Goal: Use online tool/utility: Utilize a website feature to perform a specific function

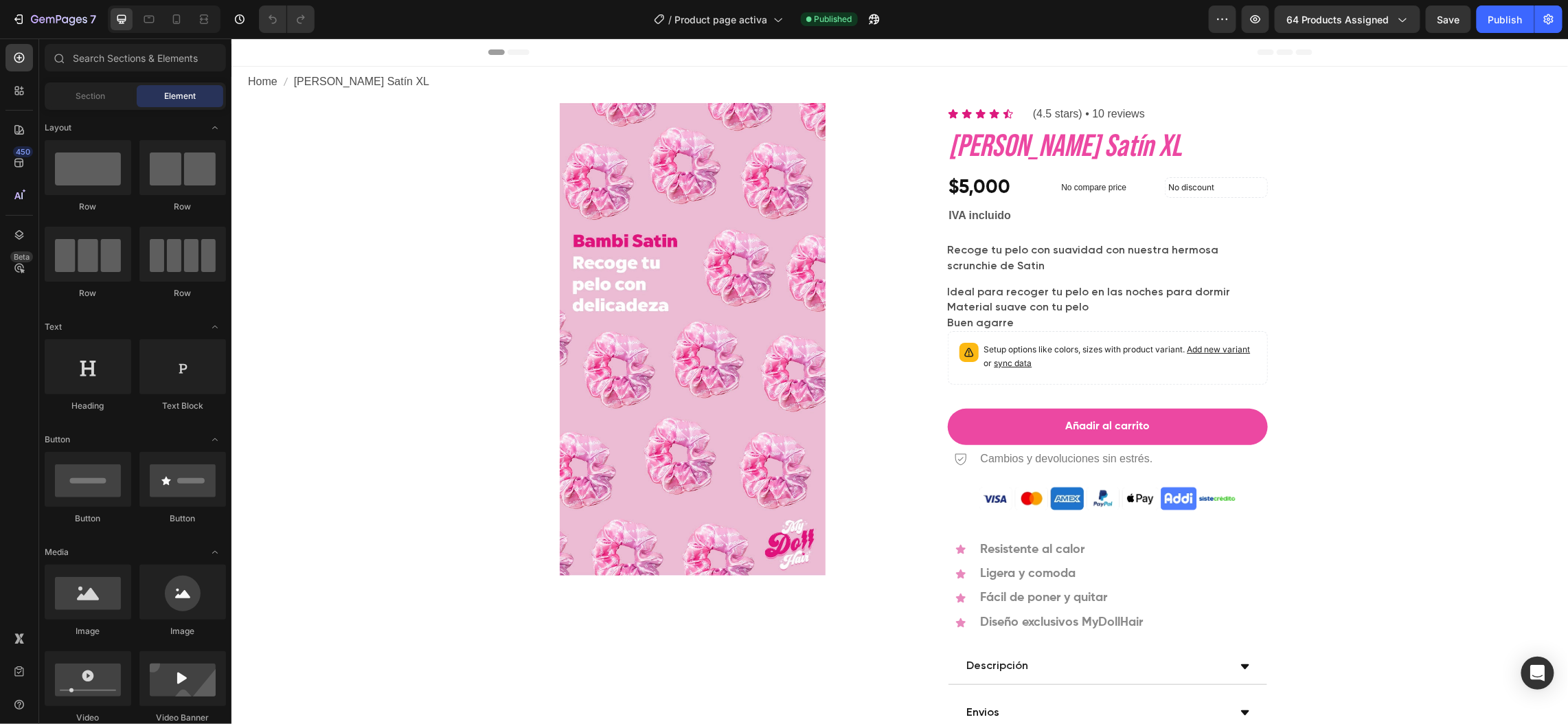
click at [666, 298] on img at bounding box center [692, 339] width 354 height 472
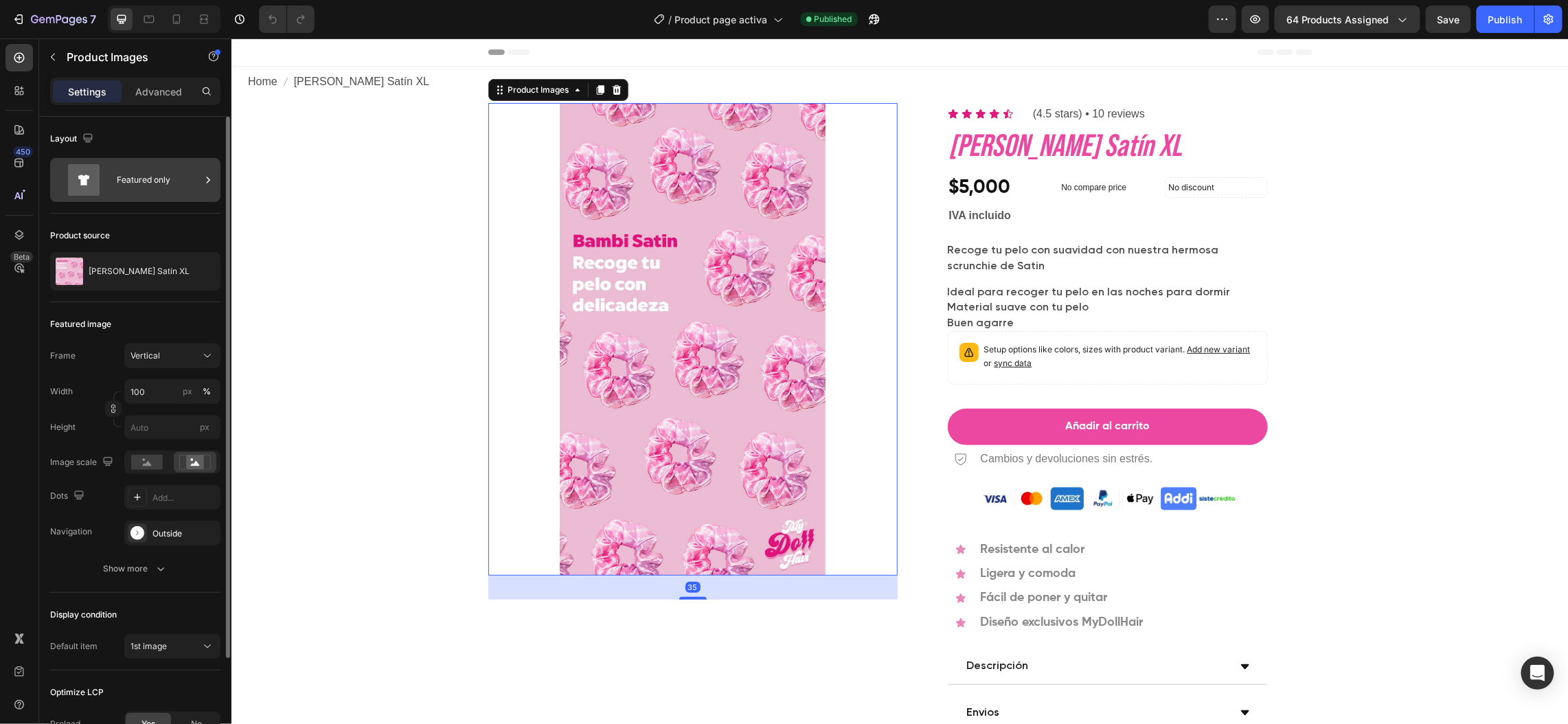
click at [137, 191] on div "Featured only" at bounding box center [158, 179] width 84 height 32
click at [93, 271] on p "[PERSON_NAME] Satín XL" at bounding box center [139, 271] width 101 height 9
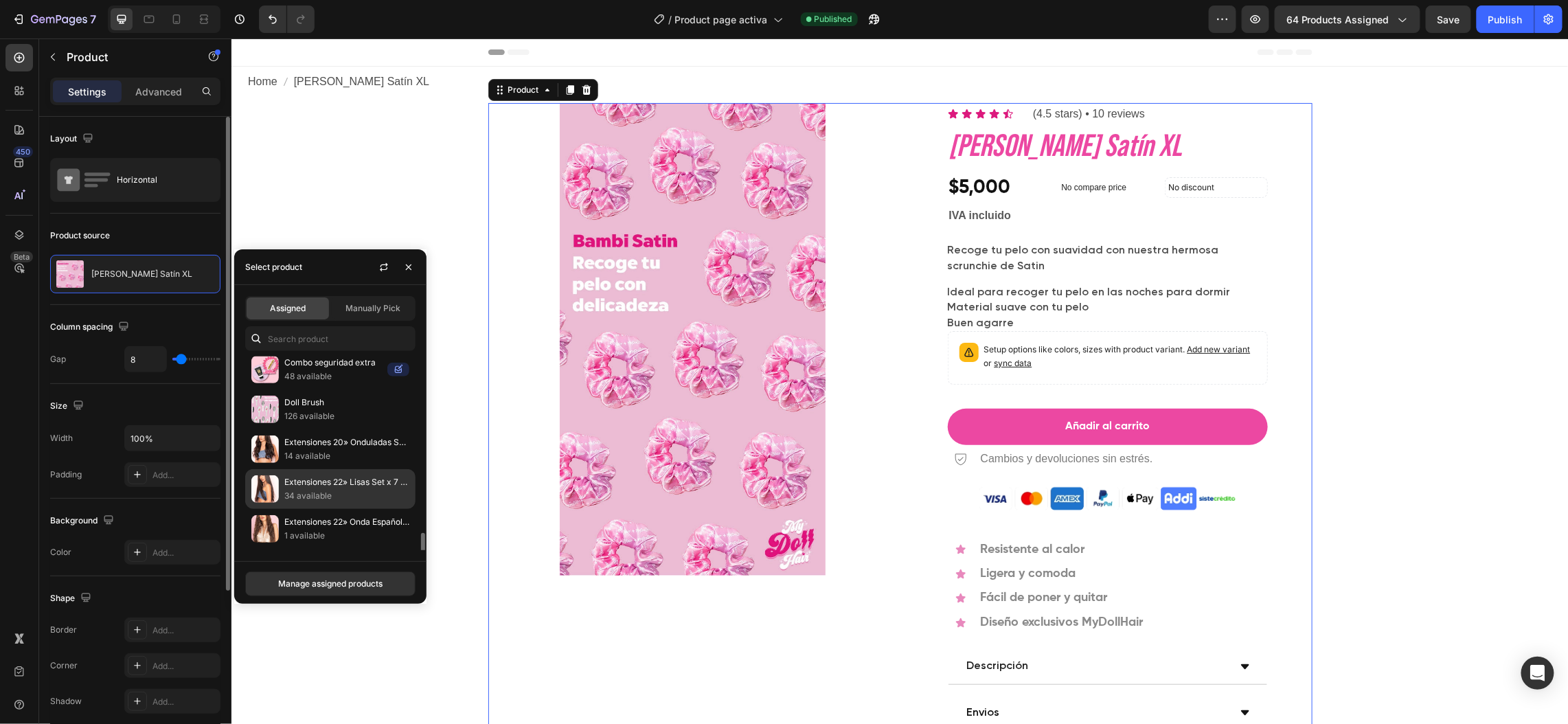
scroll to position [309, 0]
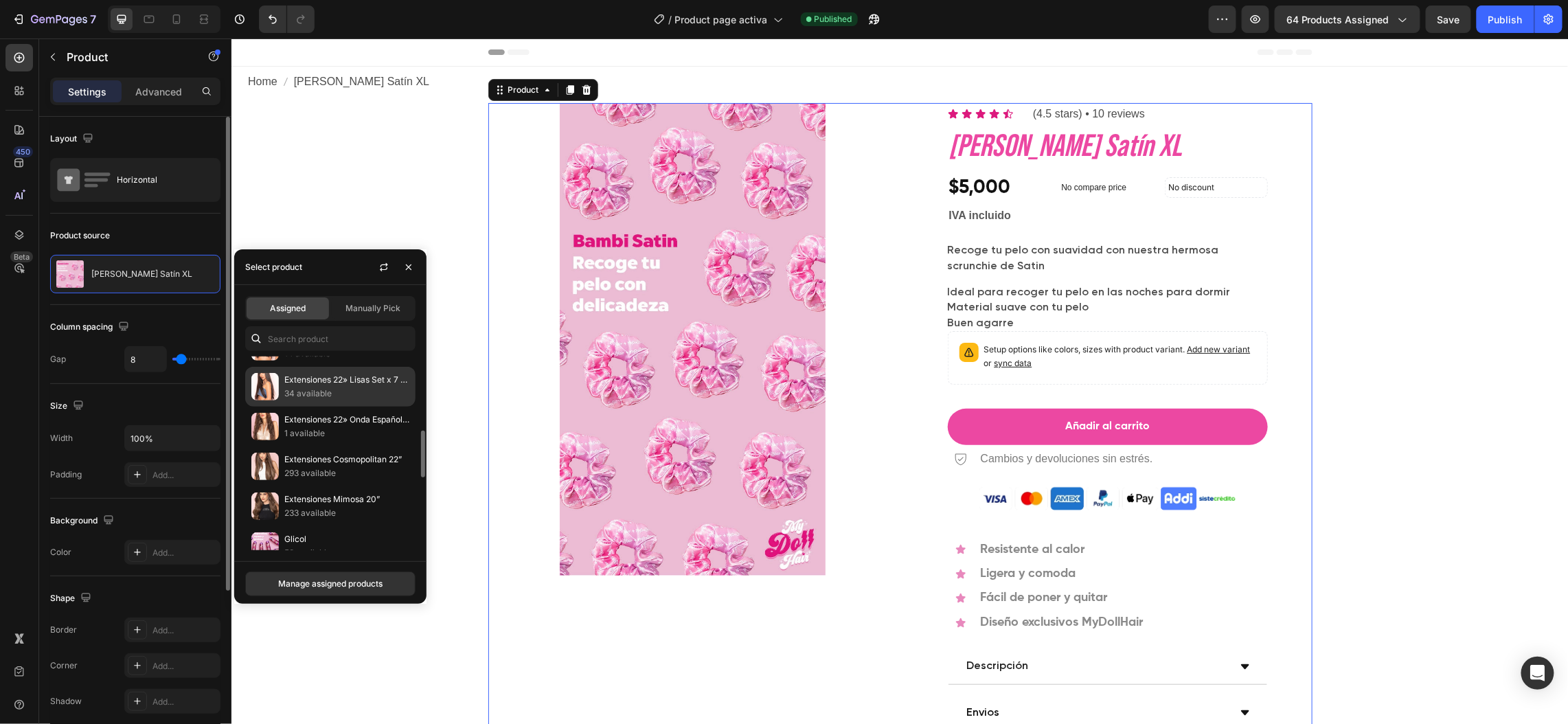
click at [320, 506] on p "Extensiones Mimosa 20”" at bounding box center [347, 499] width 125 height 14
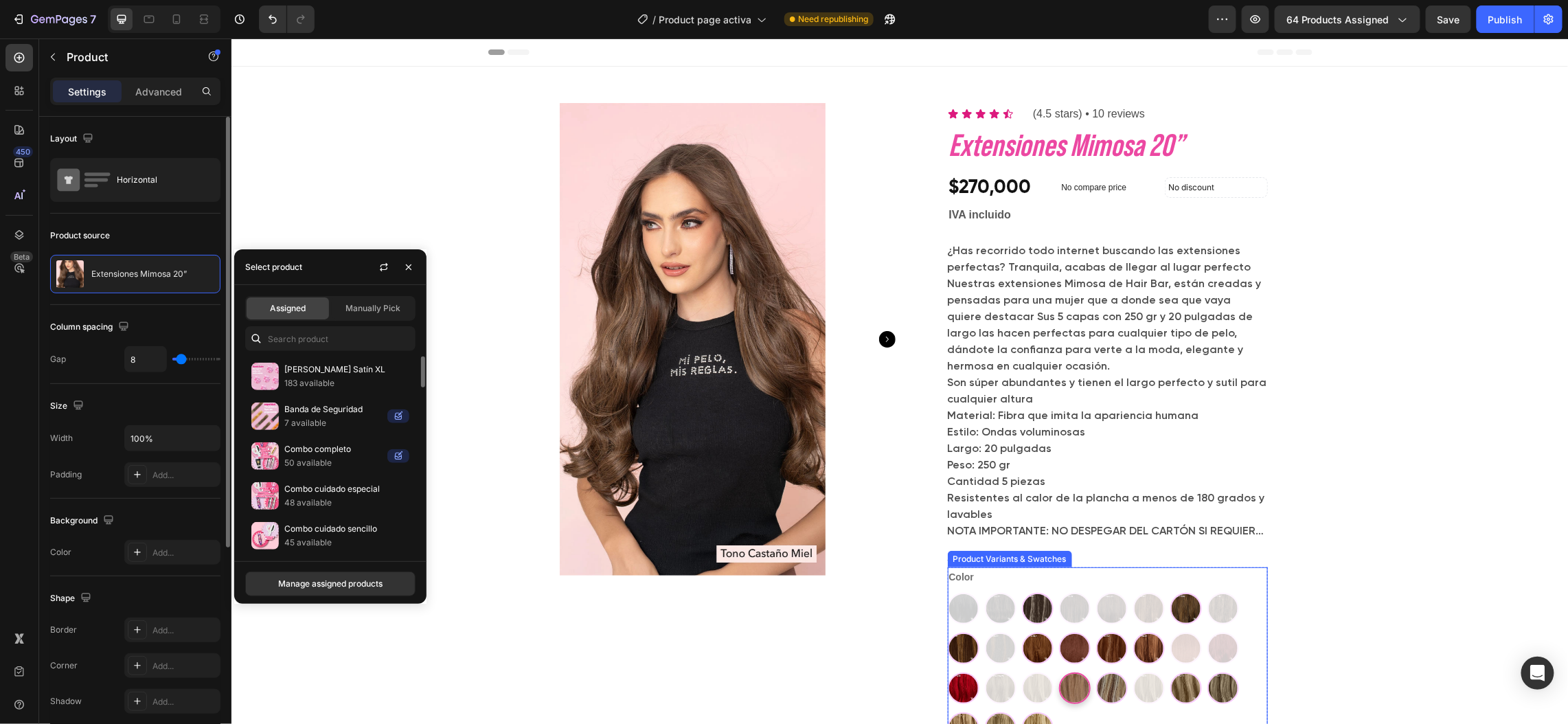
scroll to position [103, 0]
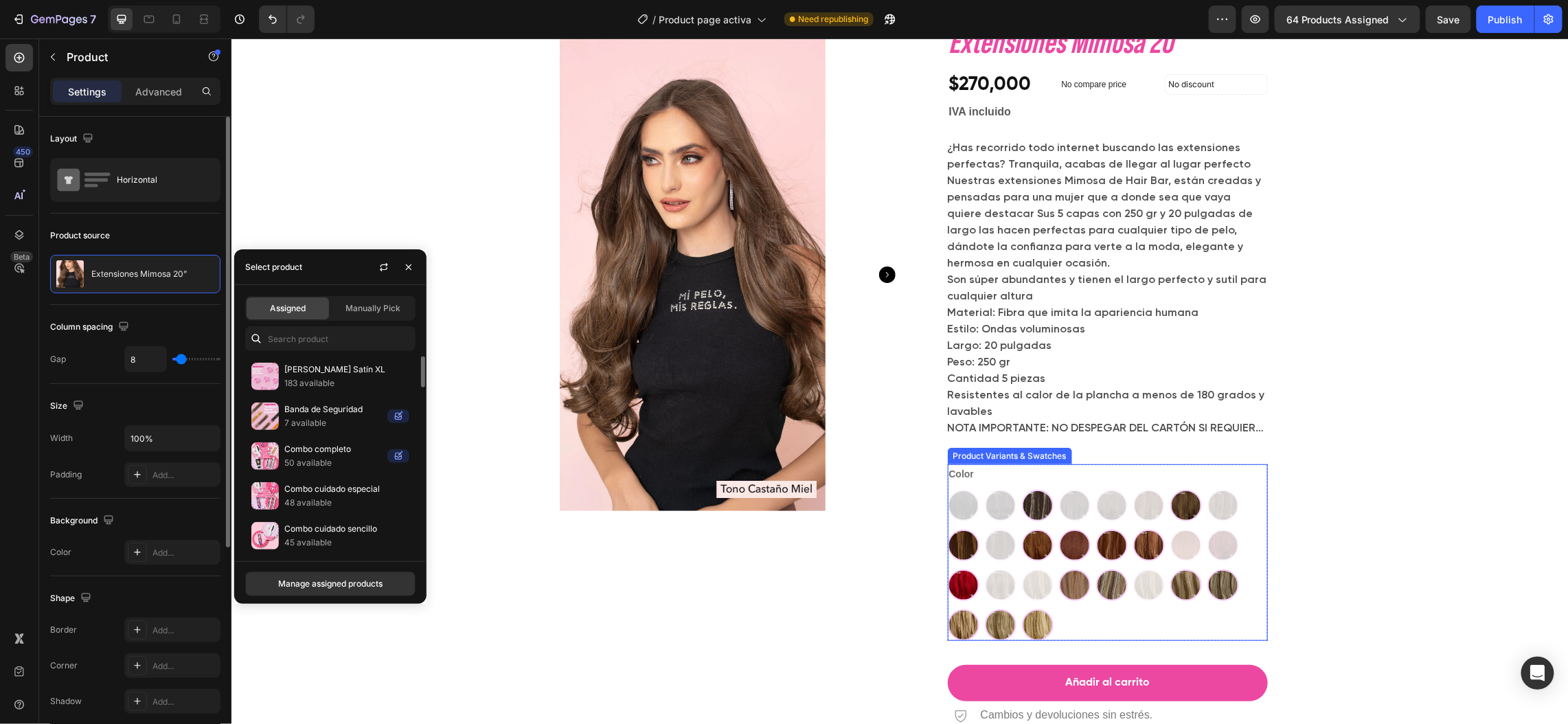
click at [973, 519] on div "Negro-Hair Bar Negro-Hair Bar Castaño Oscuro-Hair Bar Castaño Oscuro-Hair Bar M…" at bounding box center [1107, 564] width 320 height 151
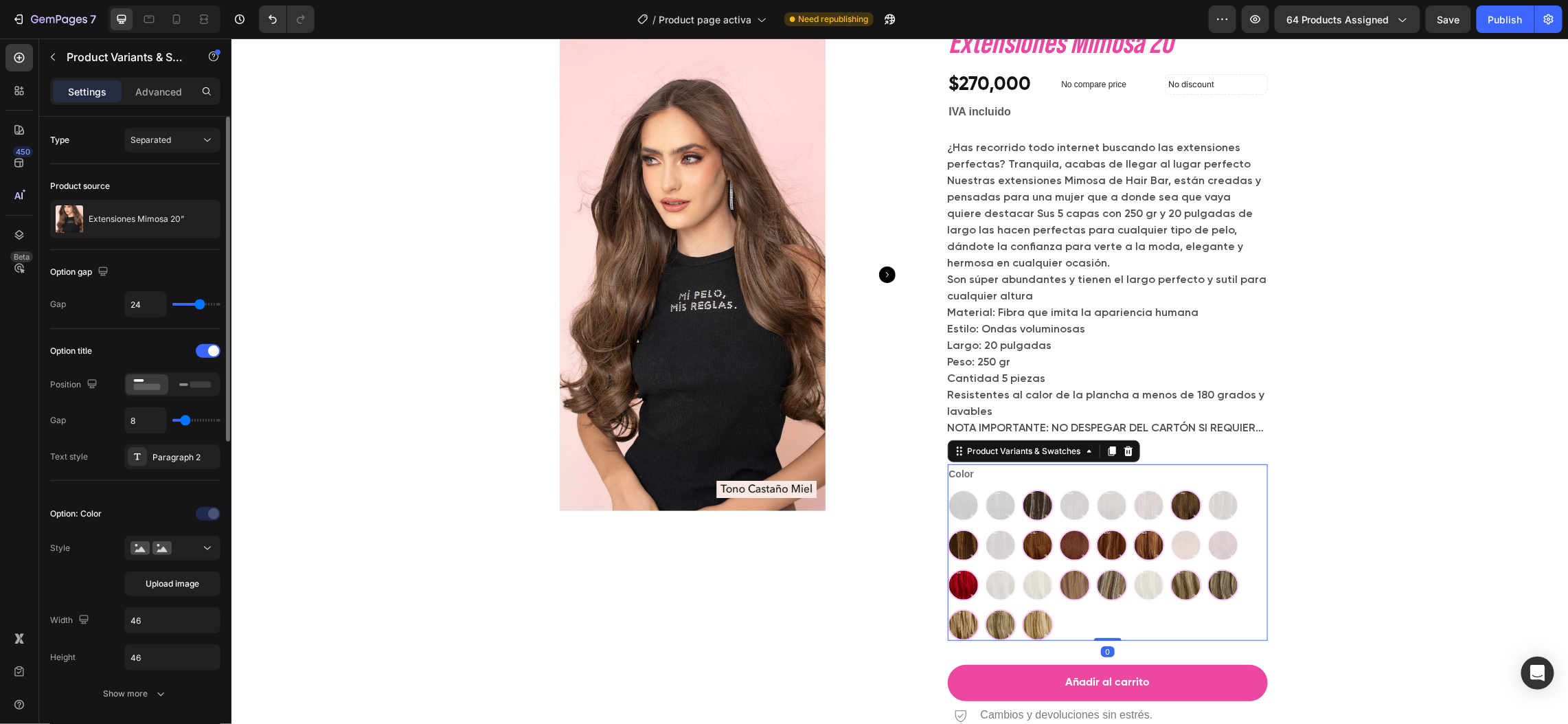
click at [973, 519] on div "Negro-Hair Bar Negro-Hair Bar Castaño Oscuro-Hair Bar Castaño Oscuro-Hair Bar M…" at bounding box center [1107, 564] width 320 height 151
click at [211, 585] on button "Upload image" at bounding box center [172, 584] width 97 height 25
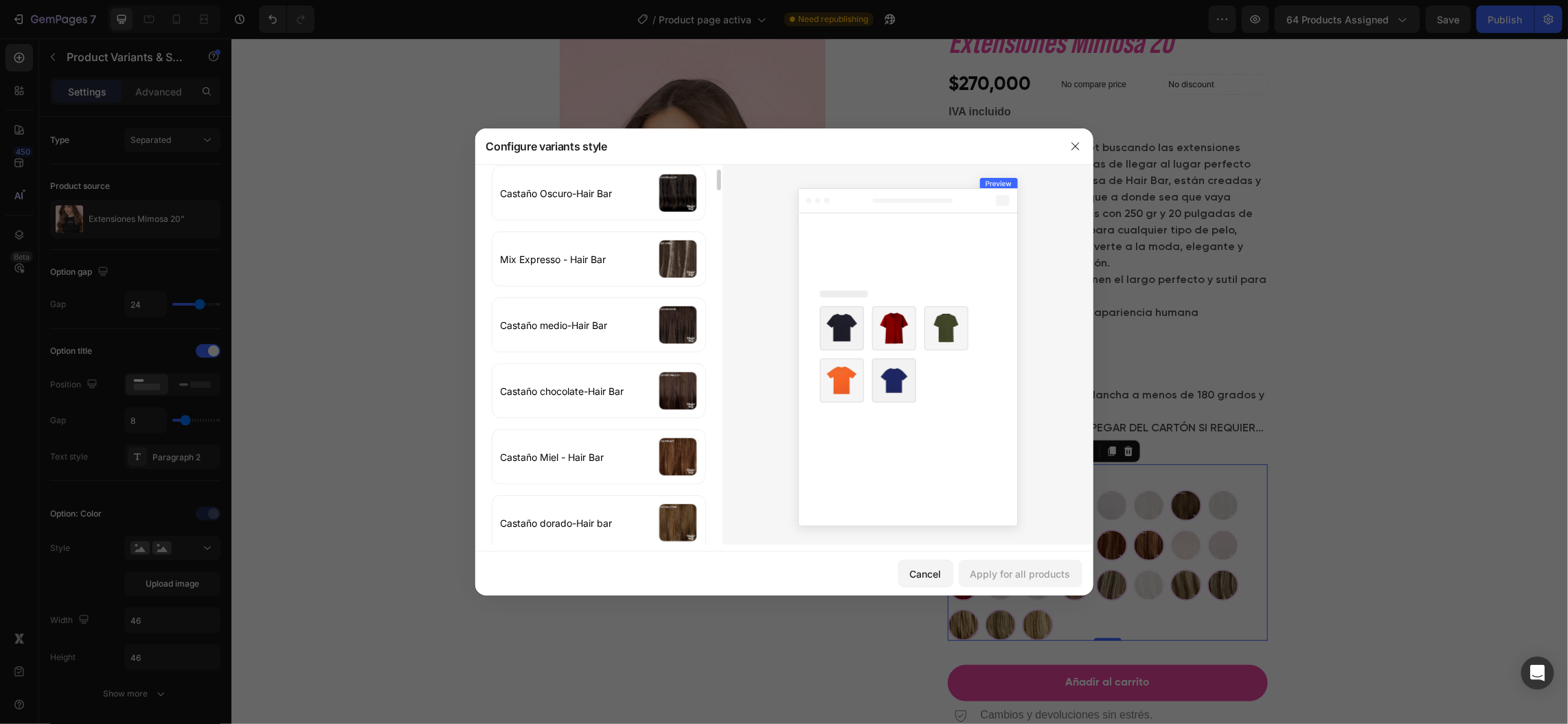
scroll to position [0, 0]
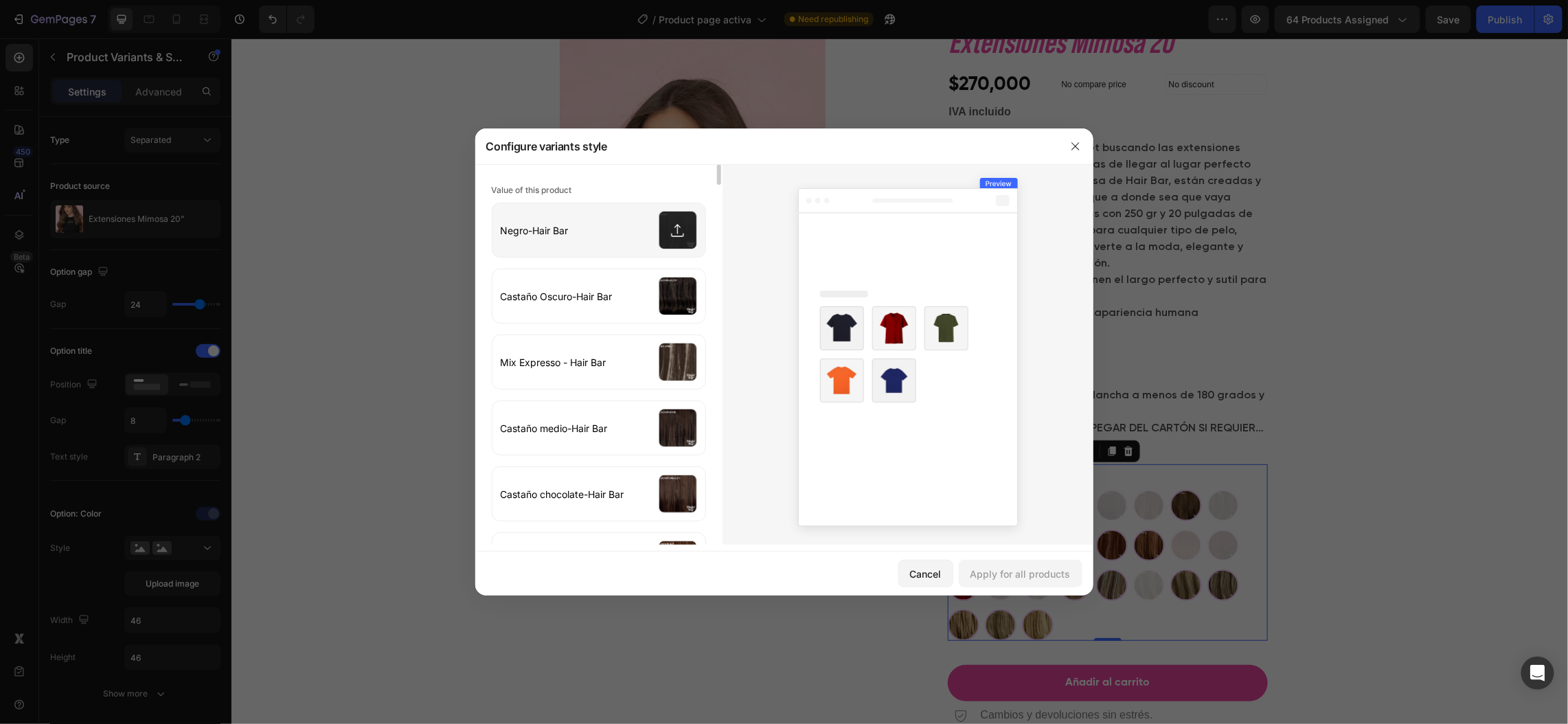
click at [637, 222] on input "file" at bounding box center [598, 230] width 213 height 53
click at [1070, 158] on div at bounding box center [1075, 146] width 35 height 35
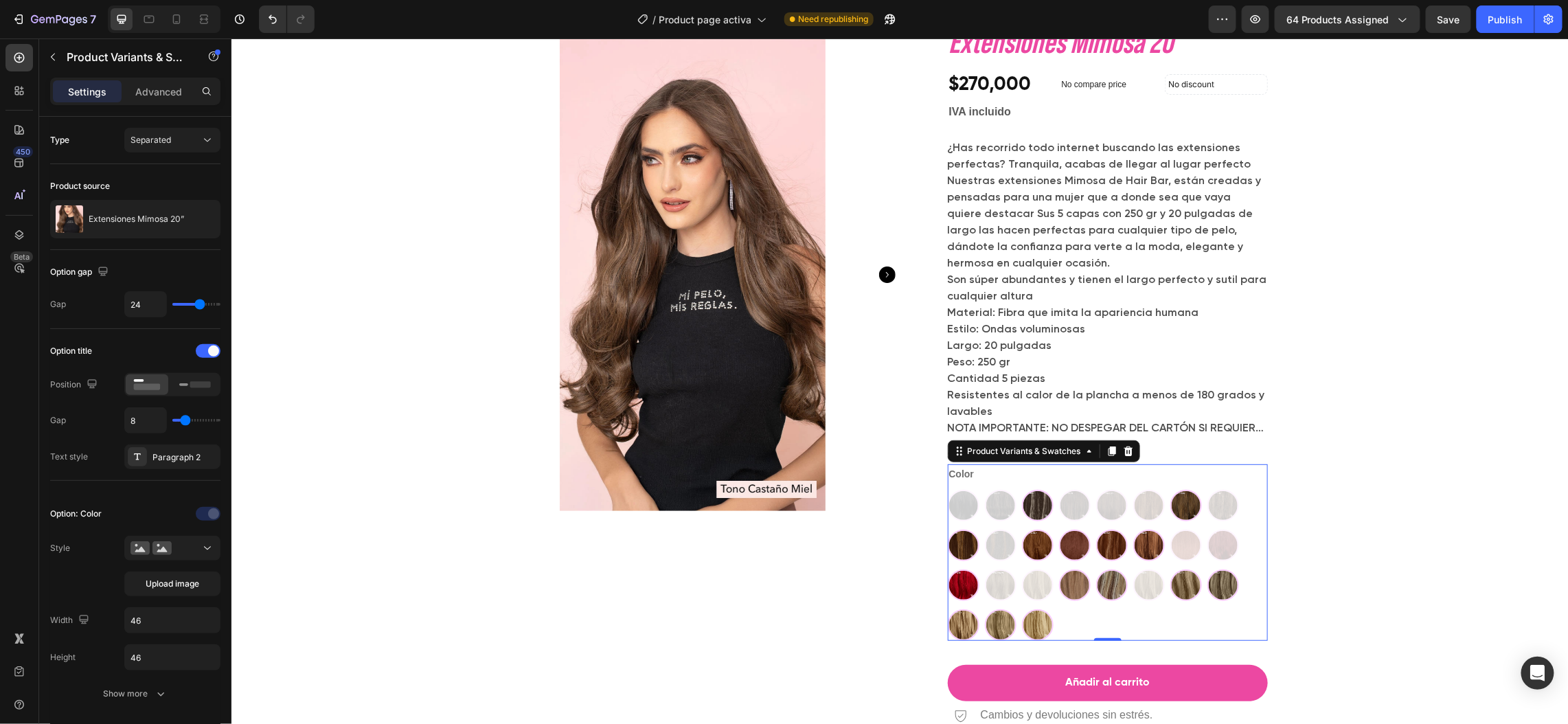
click at [996, 534] on div "Negro-Hair Bar Negro-Hair Bar Castaño Oscuro-Hair Bar Castaño Oscuro-Hair Bar M…" at bounding box center [1107, 564] width 320 height 151
click at [955, 509] on div "Negro-Hair Bar Negro-Hair Bar Castaño Oscuro-Hair Bar Castaño Oscuro-Hair Bar M…" at bounding box center [1107, 564] width 320 height 151
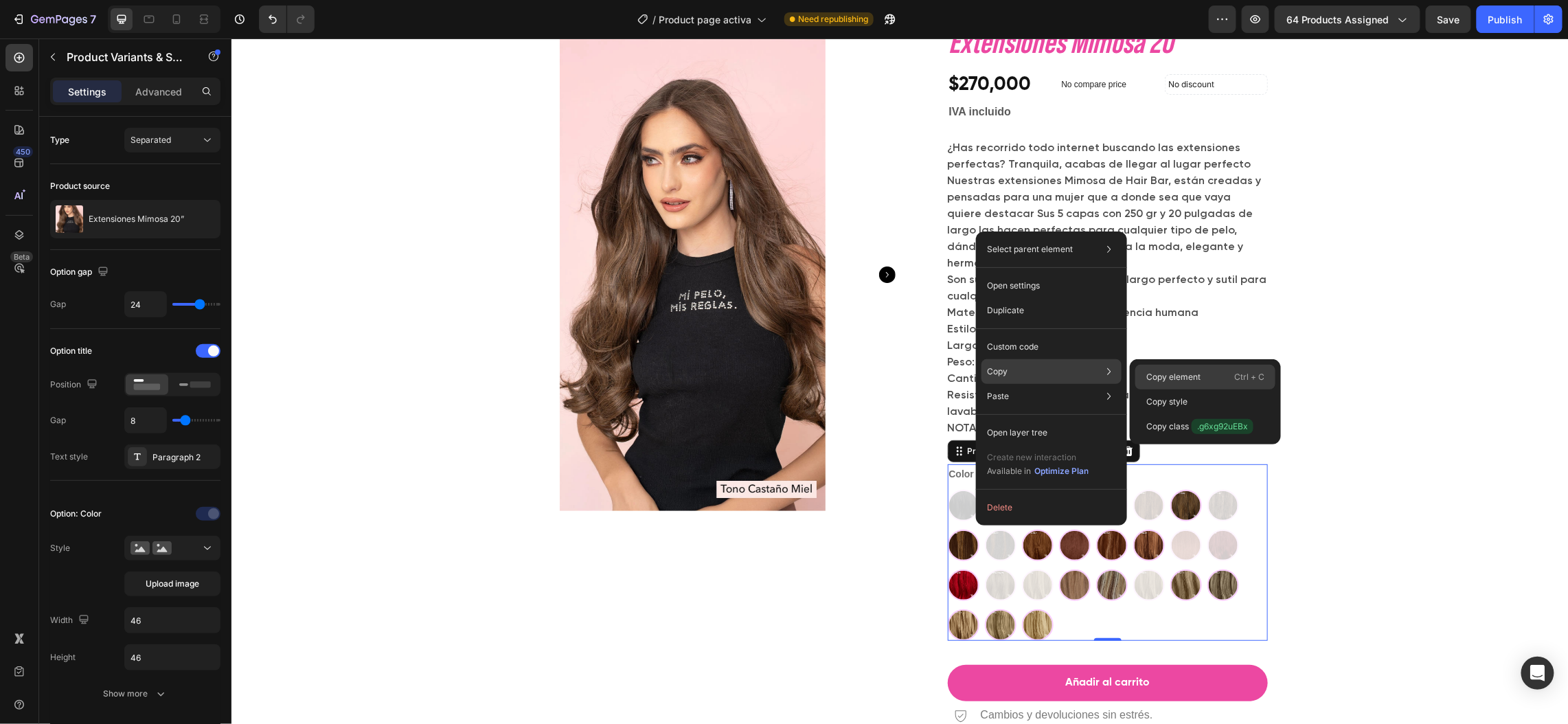
click at [1217, 390] on div "Copy element Ctrl + C" at bounding box center [1205, 402] width 141 height 25
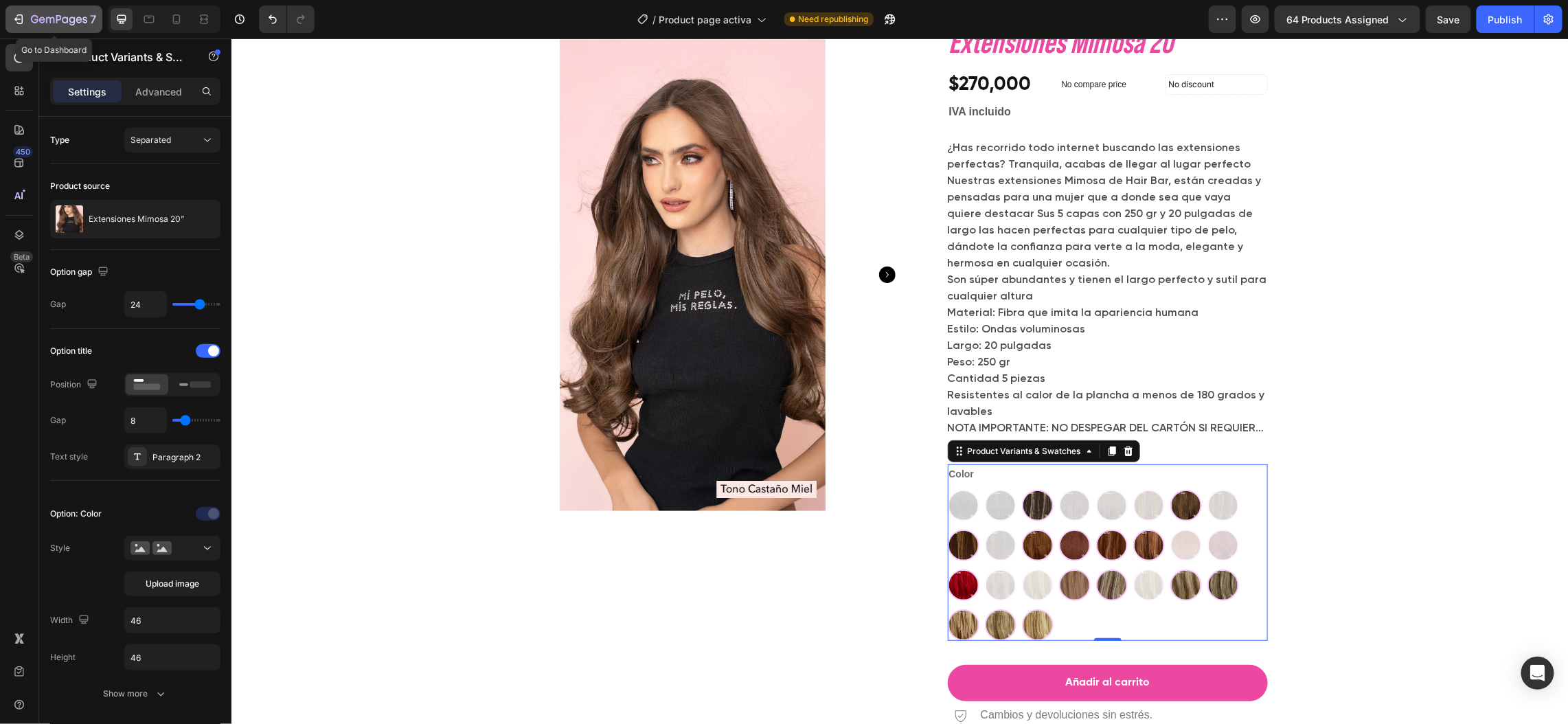
click at [28, 28] on button "7" at bounding box center [53, 19] width 97 height 28
